Goal: Task Accomplishment & Management: Manage account settings

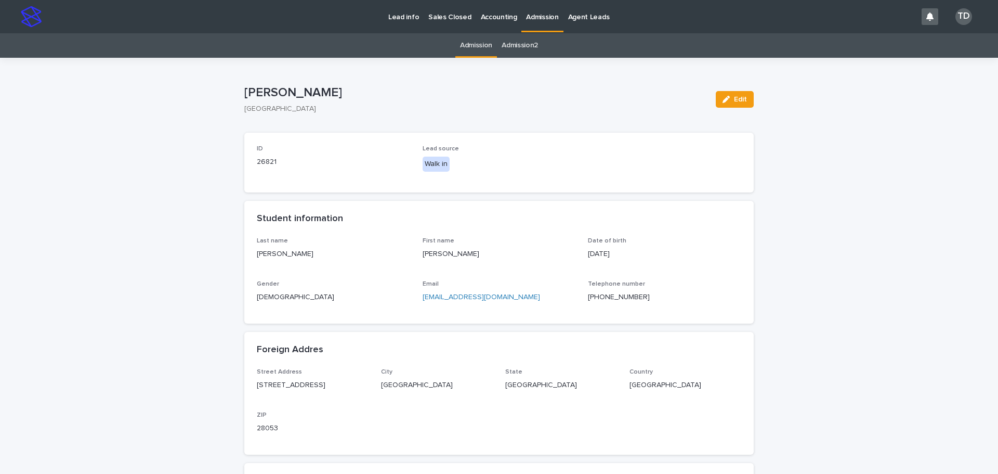
click at [473, 46] on link "Admission" at bounding box center [476, 45] width 32 height 24
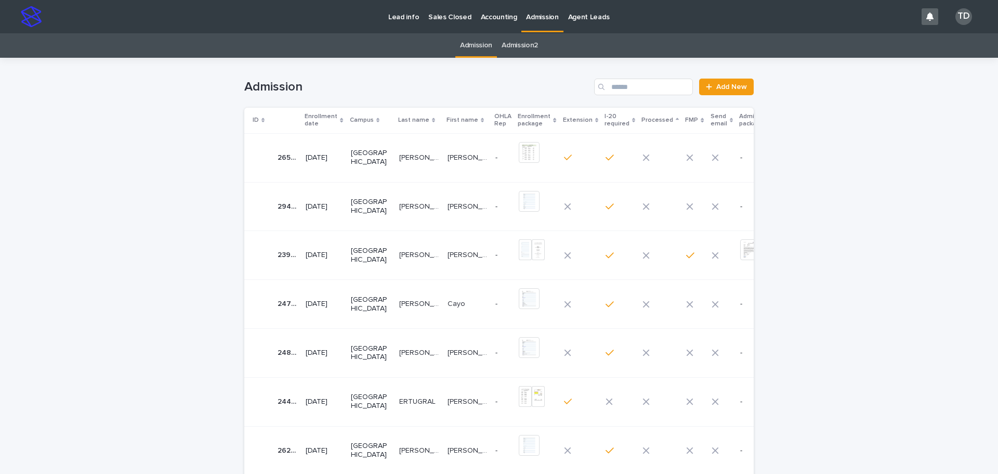
click at [399, 207] on p "[PERSON_NAME]" at bounding box center [420, 205] width 42 height 11
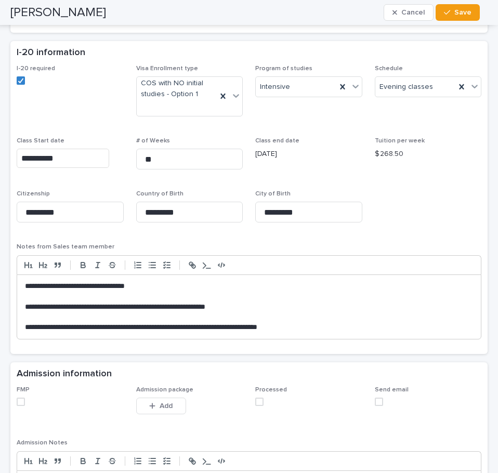
scroll to position [676, 0]
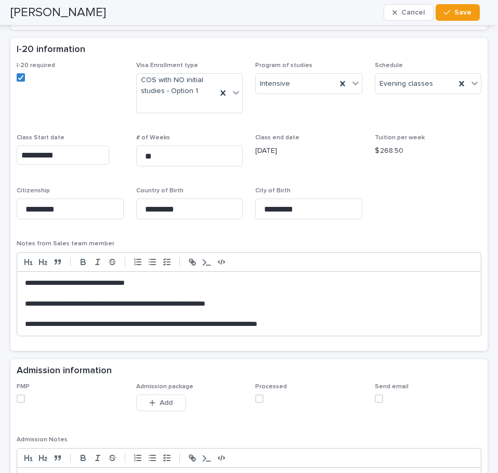
click at [17, 397] on span at bounding box center [21, 399] width 8 height 8
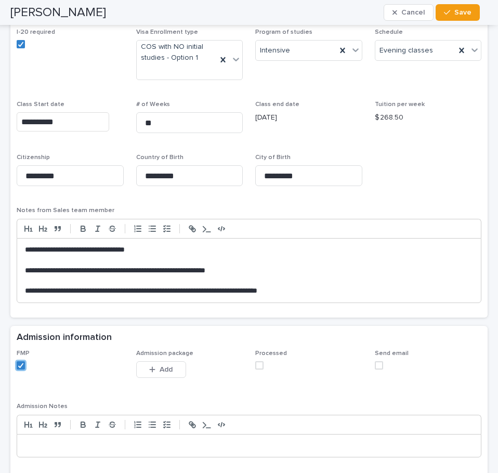
scroll to position [728, 0]
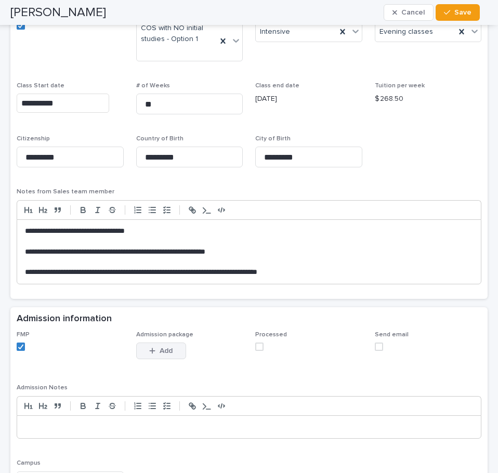
click at [160, 352] on span "Add" at bounding box center [166, 350] width 13 height 7
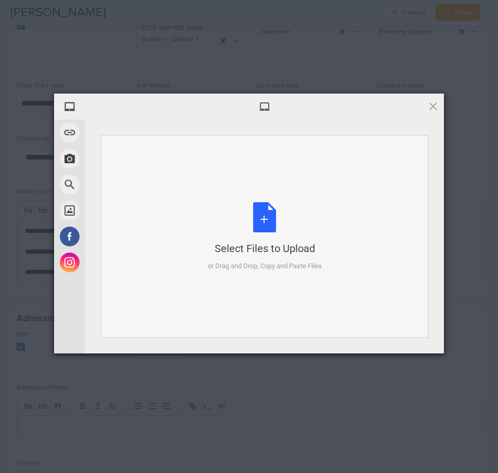
click at [265, 217] on div "Select Files to Upload or Drag and Drop, Copy and Paste Files" at bounding box center [265, 236] width 114 height 69
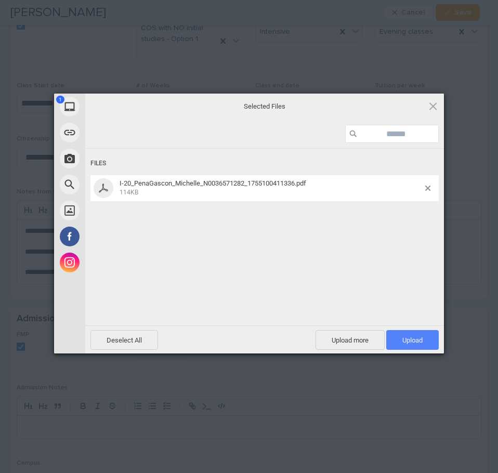
click at [405, 337] on span "Upload 1" at bounding box center [412, 340] width 20 height 8
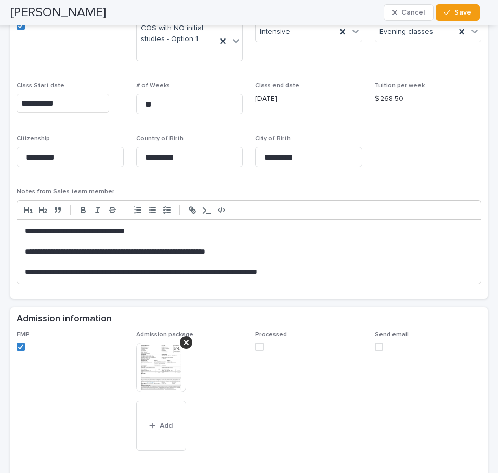
click at [258, 347] on span at bounding box center [259, 347] width 8 height 8
click at [154, 359] on img at bounding box center [161, 368] width 50 height 50
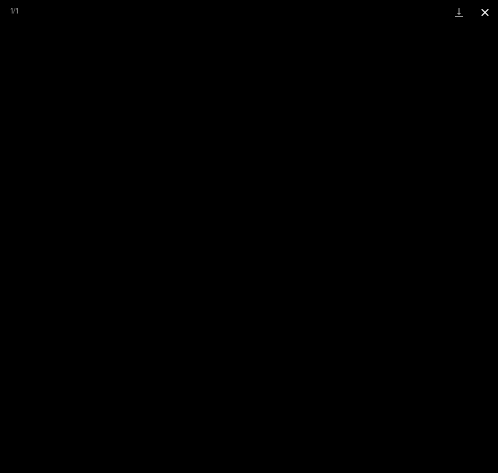
click at [485, 11] on button "Close gallery" at bounding box center [485, 12] width 26 height 24
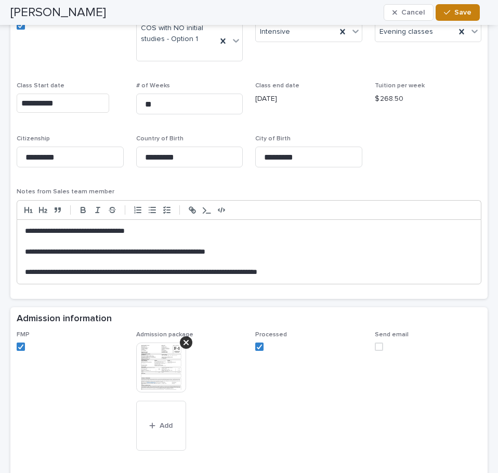
click at [457, 10] on span "Save" at bounding box center [462, 12] width 17 height 7
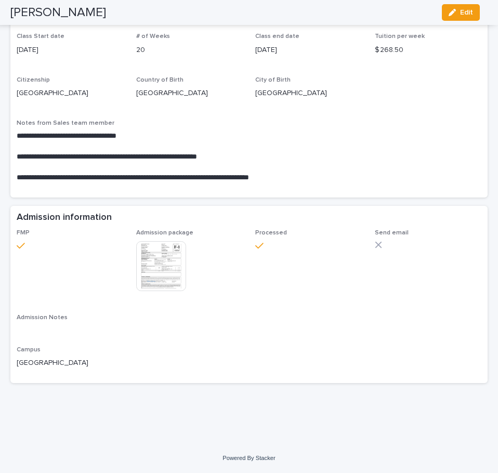
scroll to position [629, 0]
click at [461, 10] on span "Edit" at bounding box center [466, 12] width 13 height 7
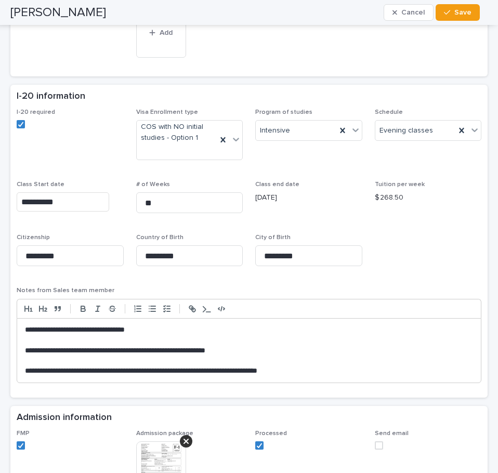
click at [375, 446] on span at bounding box center [379, 445] width 8 height 8
click at [462, 12] on span "Save" at bounding box center [462, 12] width 17 height 7
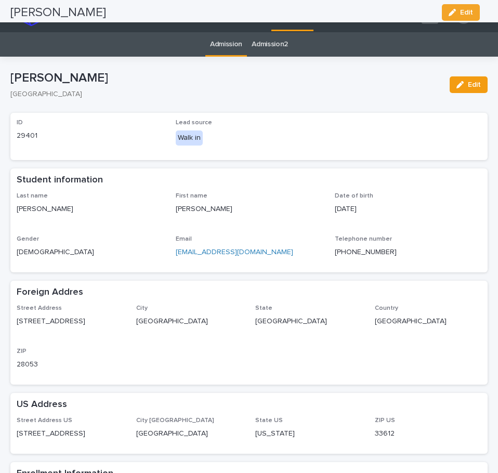
scroll to position [0, 0]
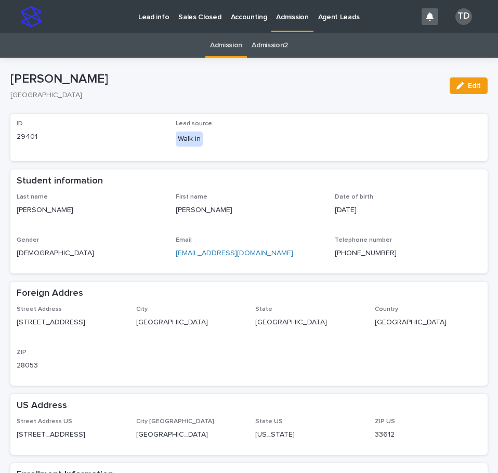
click at [217, 43] on link "Admission" at bounding box center [226, 45] width 32 height 24
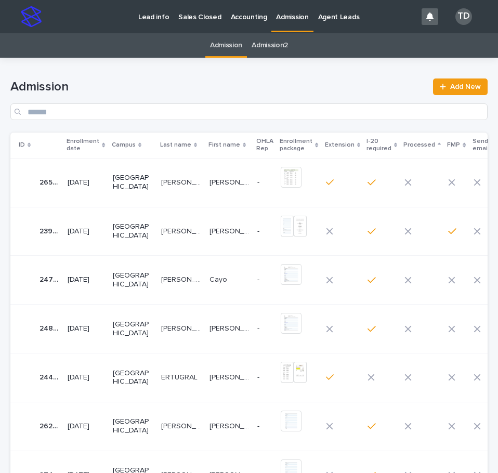
click at [105, 145] on icon at bounding box center [103, 145] width 3 height 5
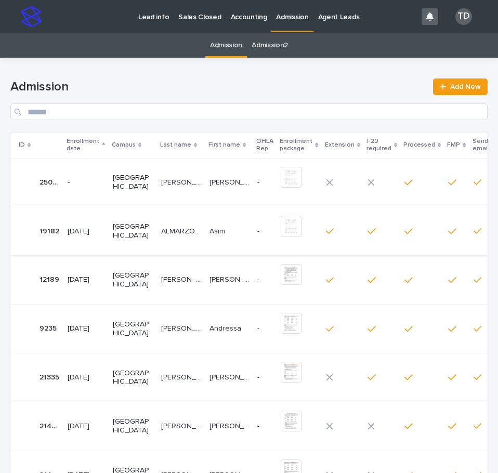
click at [105, 142] on icon at bounding box center [103, 144] width 3 height 5
click at [165, 179] on p "[PERSON_NAME] [PERSON_NAME]" at bounding box center [182, 181] width 42 height 11
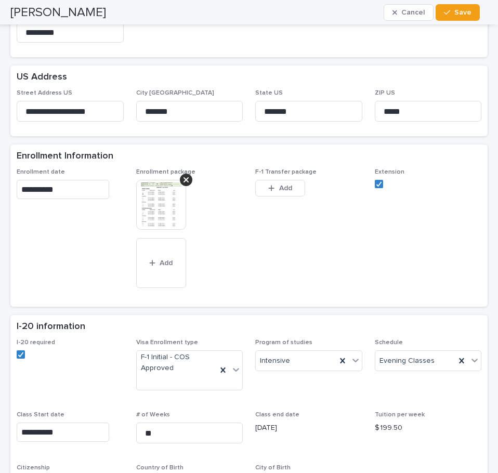
scroll to position [468, 0]
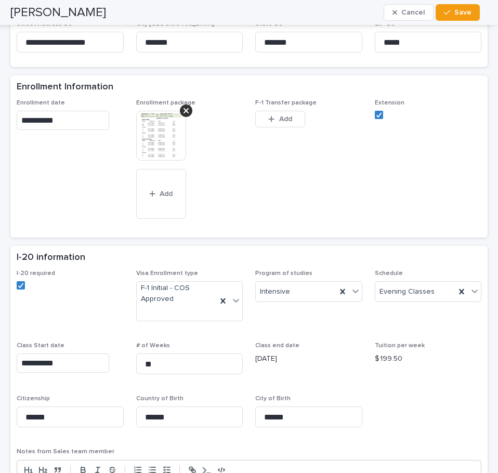
click at [158, 136] on img at bounding box center [161, 136] width 50 height 50
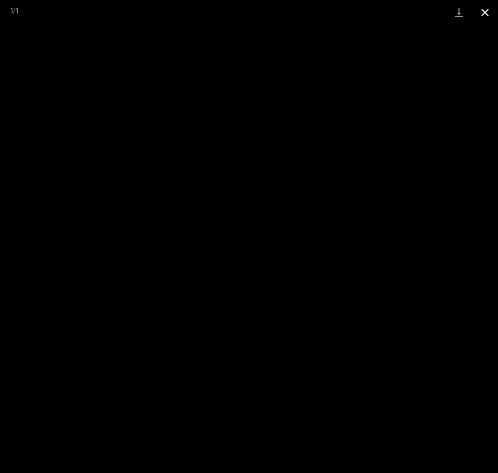
click at [483, 11] on button "Close gallery" at bounding box center [485, 12] width 26 height 24
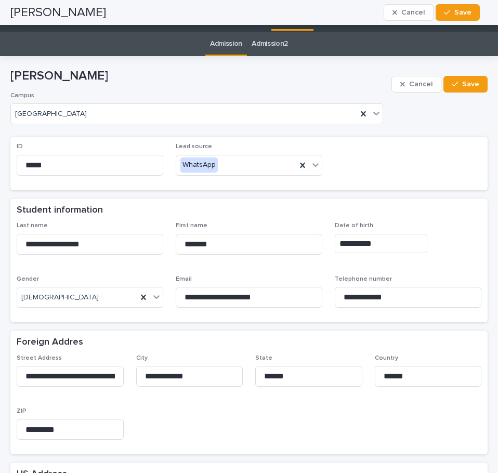
scroll to position [0, 0]
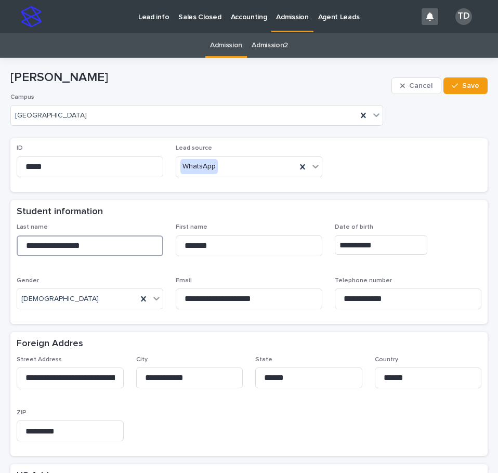
drag, startPoint x: 25, startPoint y: 246, endPoint x: 99, endPoint y: 251, distance: 74.5
click at [84, 250] on input "**********" at bounding box center [90, 246] width 147 height 21
click at [106, 251] on input "**********" at bounding box center [90, 246] width 147 height 21
drag, startPoint x: 101, startPoint y: 244, endPoint x: 11, endPoint y: 242, distance: 89.5
click at [11, 242] on div "**********" at bounding box center [248, 274] width 477 height 100
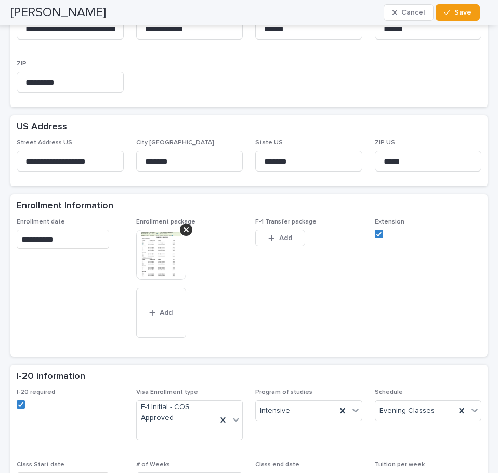
scroll to position [468, 0]
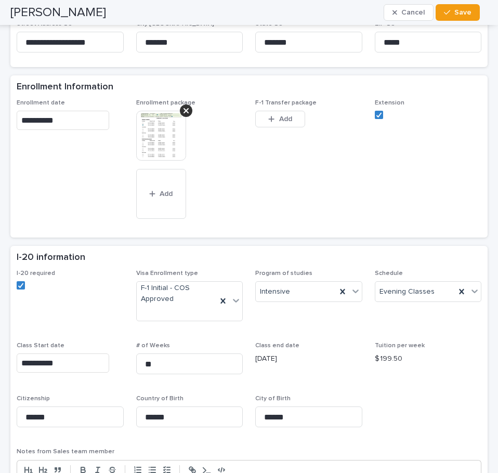
drag, startPoint x: 401, startPoint y: 360, endPoint x: 360, endPoint y: 358, distance: 41.1
click at [360, 358] on div "**********" at bounding box center [249, 437] width 465 height 334
click at [383, 359] on p "$ 199.50" at bounding box center [428, 359] width 107 height 11
click at [394, 360] on p "$ 199.50" at bounding box center [428, 359] width 107 height 11
drag, startPoint x: 394, startPoint y: 359, endPoint x: 372, endPoint y: 359, distance: 21.3
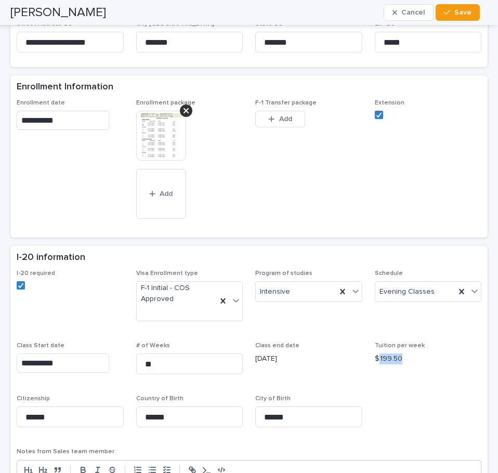
click at [375, 359] on p "$ 199.50" at bounding box center [428, 359] width 107 height 11
copy p "199.50"
click at [99, 314] on span "I-20 required" at bounding box center [70, 300] width 107 height 60
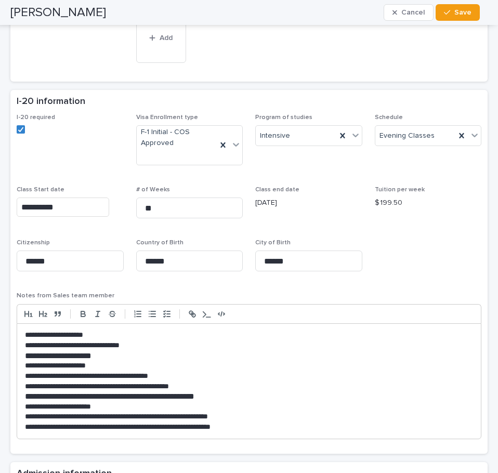
scroll to position [676, 0]
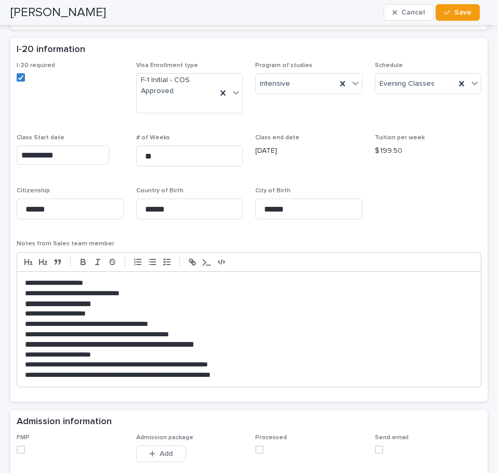
click at [434, 209] on div "**********" at bounding box center [249, 229] width 465 height 334
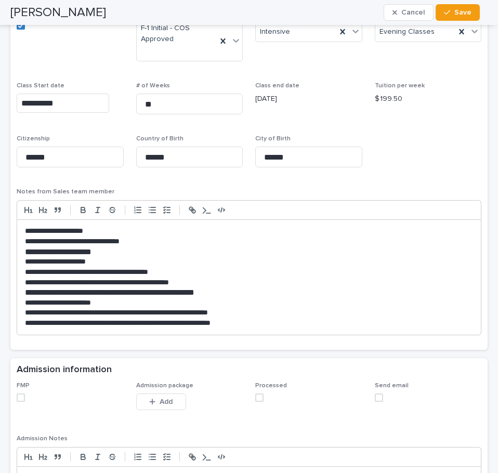
click at [19, 398] on span at bounding box center [21, 398] width 8 height 8
